Goal: Transaction & Acquisition: Purchase product/service

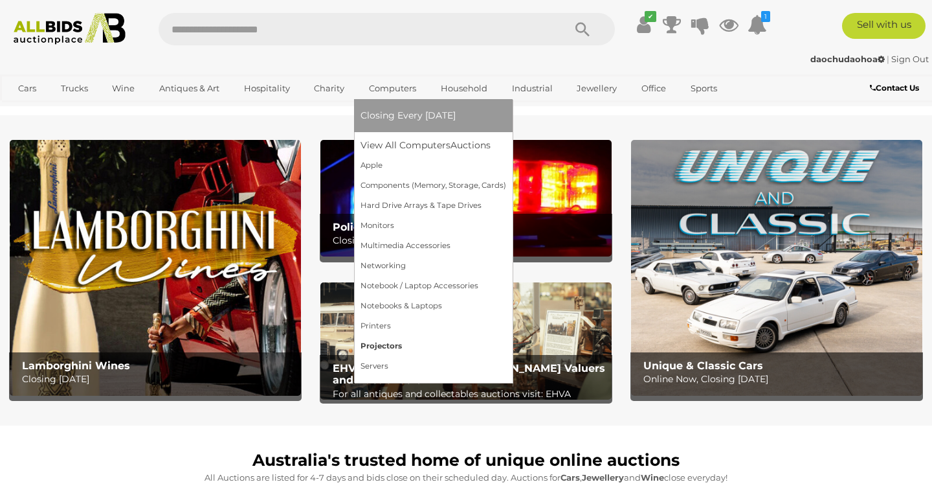
click at [385, 343] on link "Projectors" at bounding box center [434, 346] width 146 height 20
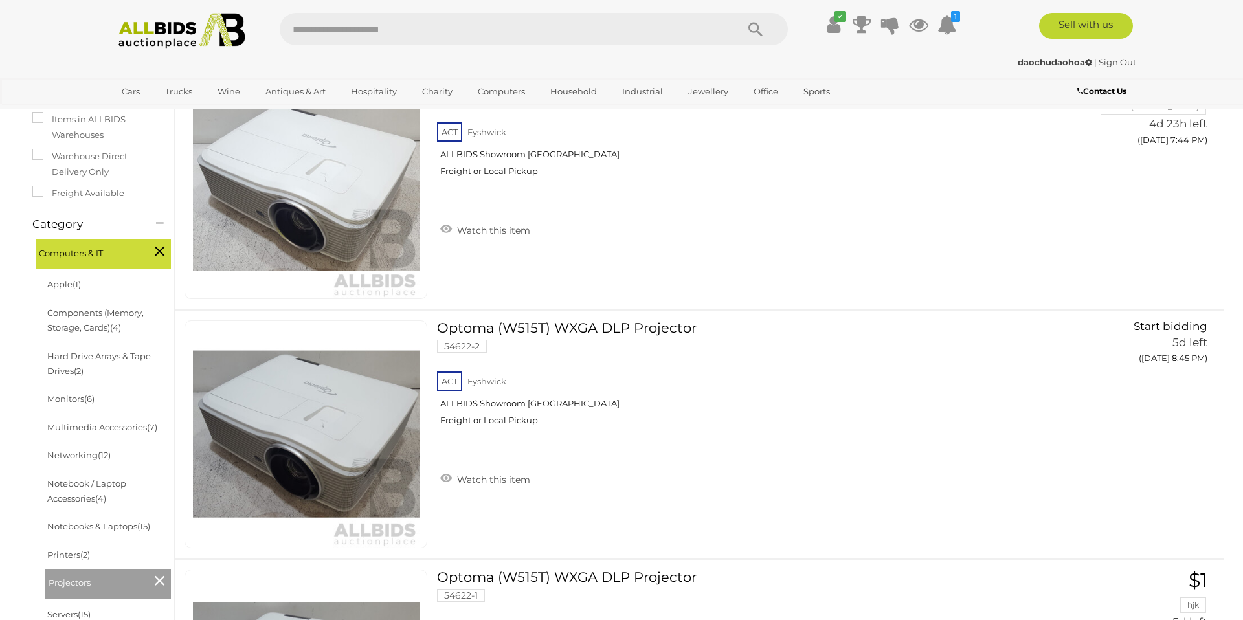
scroll to position [233, 0]
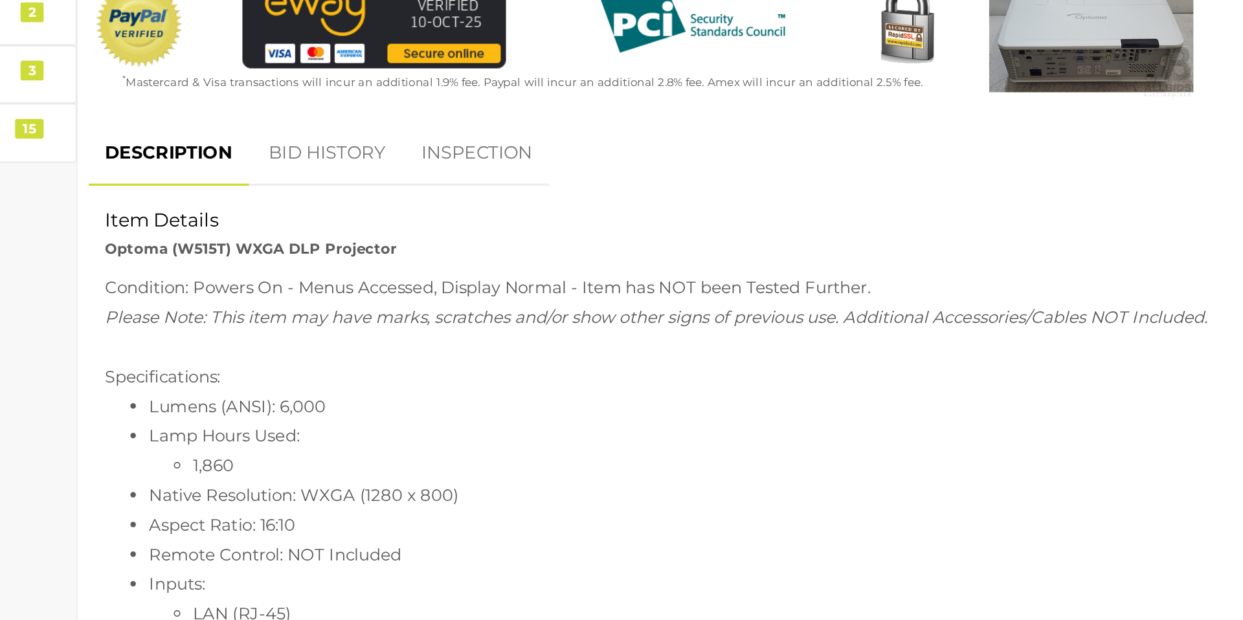
scroll to position [265, 0]
